Goal: Task Accomplishment & Management: Manage account settings

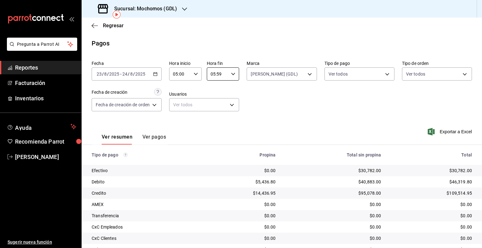
scroll to position [29, 0]
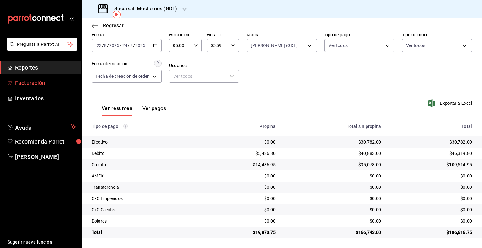
click at [42, 78] on link "Facturación" at bounding box center [40, 83] width 81 height 14
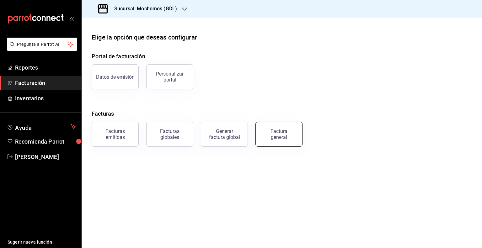
click at [284, 136] on div "Factura general" at bounding box center [278, 134] width 31 height 12
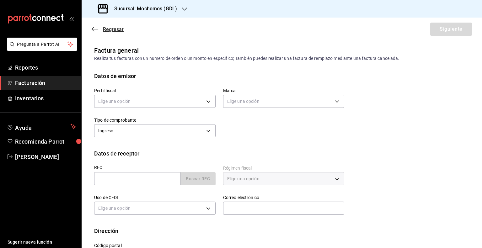
click at [97, 28] on icon "button" at bounding box center [95, 29] width 6 height 6
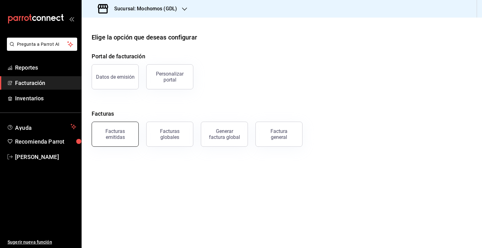
click at [117, 129] on div "Facturas emitidas" at bounding box center [115, 134] width 39 height 12
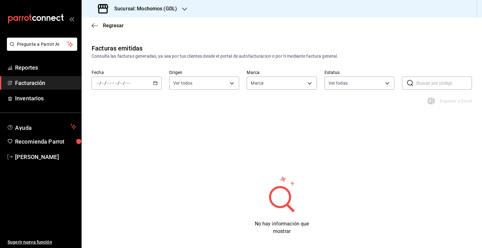
type input "36c25d4a-7cb0-456c-a434-e981d54830bc,9cac9703-0c5a-4d8b-addd-5b6b571d65b9"
click at [157, 85] on div "/ / - / /" at bounding box center [127, 83] width 70 height 13
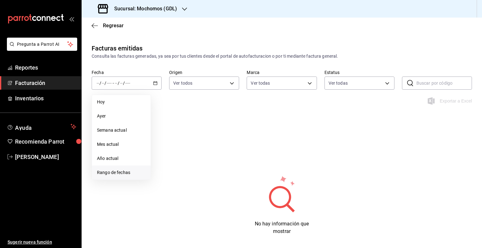
click at [113, 171] on span "Rango de fechas" at bounding box center [121, 173] width 49 height 7
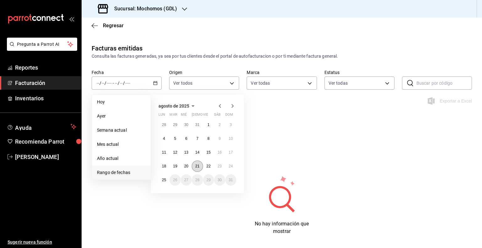
click at [199, 168] on abbr "21" at bounding box center [197, 166] width 4 height 4
click at [221, 168] on abbr "23" at bounding box center [220, 166] width 4 height 4
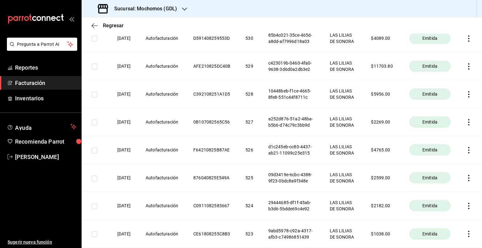
scroll to position [377, 0]
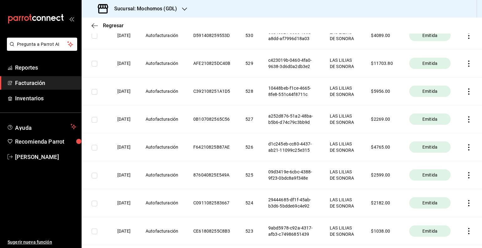
click at [466, 67] on icon "button" at bounding box center [469, 64] width 6 height 6
click at [441, 145] on div "Cancelar factura" at bounding box center [436, 145] width 32 height 5
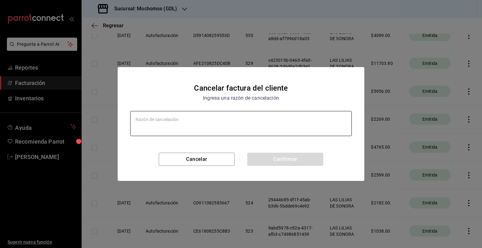
type textarea "x"
click at [158, 124] on textarea at bounding box center [241, 123] width 222 height 25
type textarea "r"
type textarea "x"
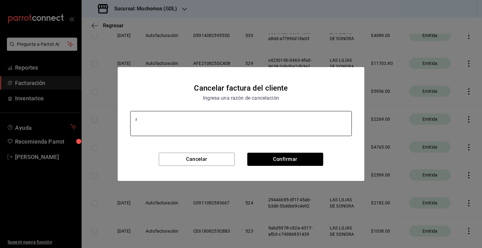
type textarea "x"
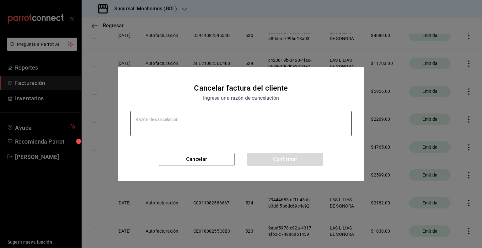
type textarea "M"
type textarea "x"
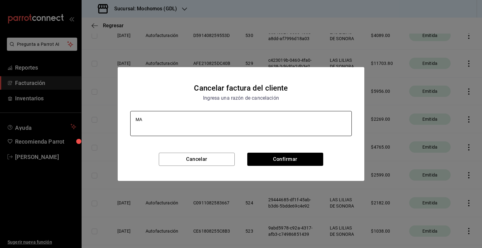
type textarea "MAL"
type textarea "x"
type textarea "MAL"
type textarea "x"
type textarea "MAL M"
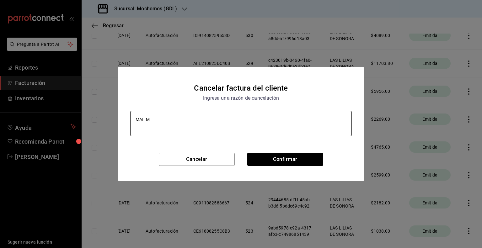
type textarea "x"
type textarea "MAL MO"
type textarea "x"
type textarea "MAL MON"
type textarea "x"
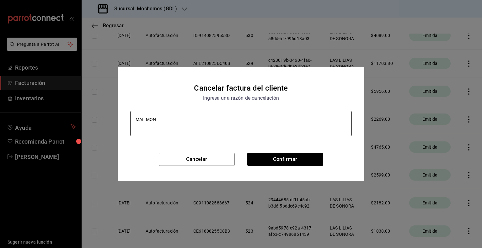
type textarea "MAL MONT"
type textarea "x"
type textarea "MAL MONTO"
type textarea "x"
type textarea "MAL MONTO"
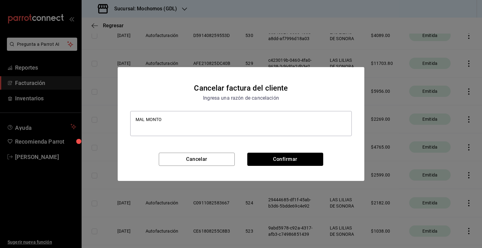
click at [285, 160] on button "Confirmar" at bounding box center [285, 159] width 76 height 13
type textarea "x"
